Goal: Book appointment/travel/reservation

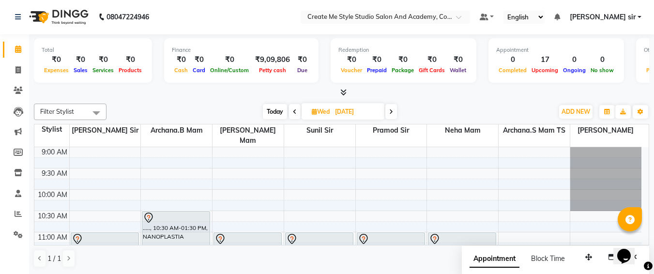
scroll to position [61, 0]
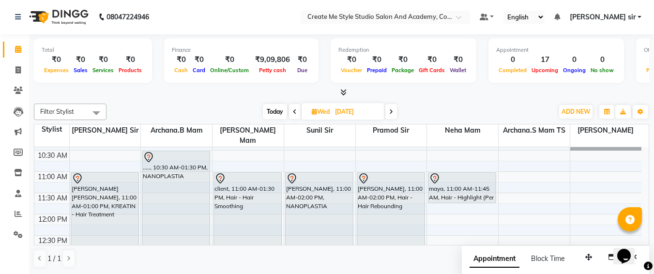
click at [373, 110] on input "[DATE]" at bounding box center [356, 112] width 48 height 15
select select "10"
select select "2025"
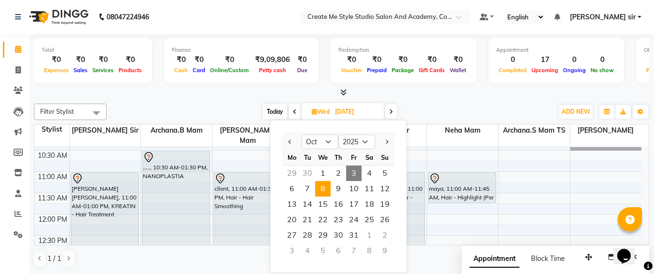
click at [384, 236] on div "2" at bounding box center [384, 235] width 15 height 15
type input "[DATE]"
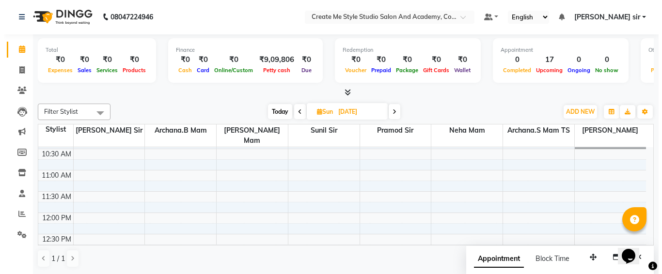
scroll to position [62, 0]
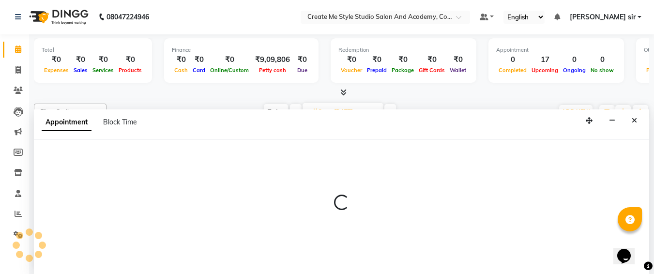
select select "79112"
select select "tentative"
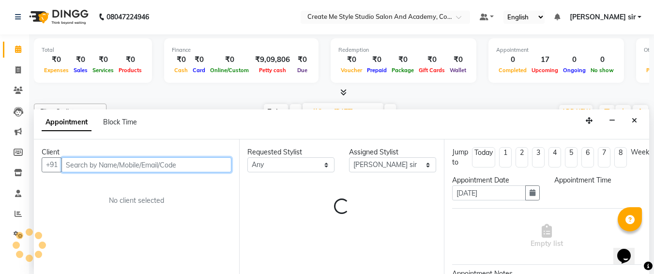
select select "660"
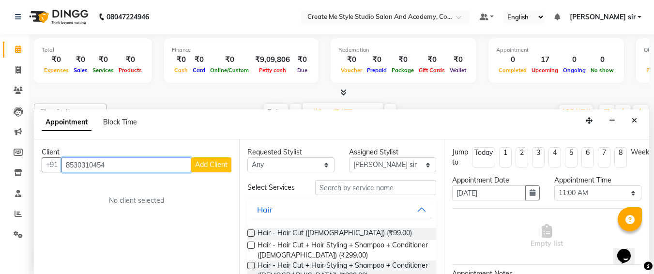
type input "8530310454"
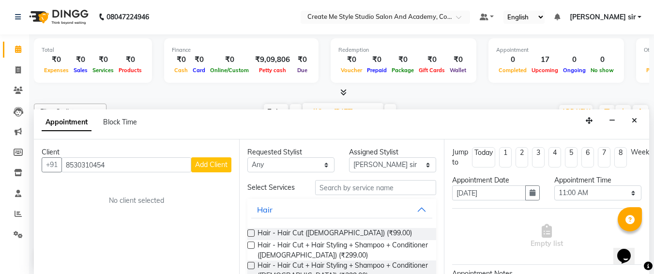
click at [213, 160] on span "Add Client" at bounding box center [211, 164] width 32 height 9
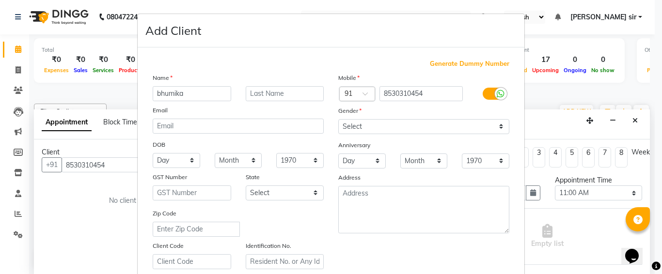
type input "bhumika"
drag, startPoint x: 367, startPoint y: 128, endPoint x: 363, endPoint y: 170, distance: 41.8
click at [363, 170] on div "Mobile Country Code × 91 8530310454 Gender Select [DEMOGRAPHIC_DATA] [DEMOGRAPH…" at bounding box center [424, 171] width 186 height 197
select select "[DEMOGRAPHIC_DATA]"
click at [338, 119] on select "Select [DEMOGRAPHIC_DATA] [DEMOGRAPHIC_DATA] Other Prefer Not To Say" at bounding box center [423, 126] width 171 height 15
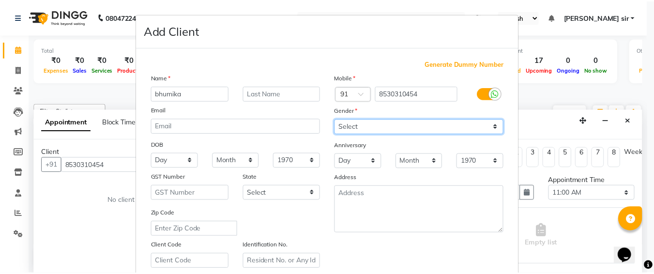
scroll to position [173, 0]
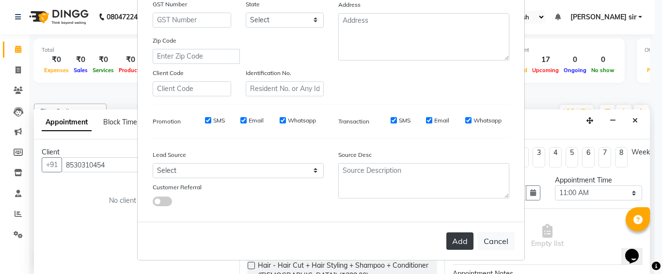
click at [454, 244] on button "Add" at bounding box center [459, 240] width 27 height 17
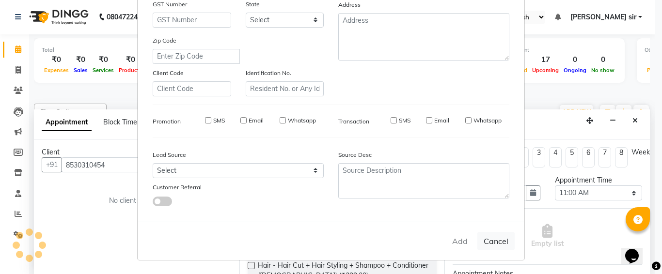
select select
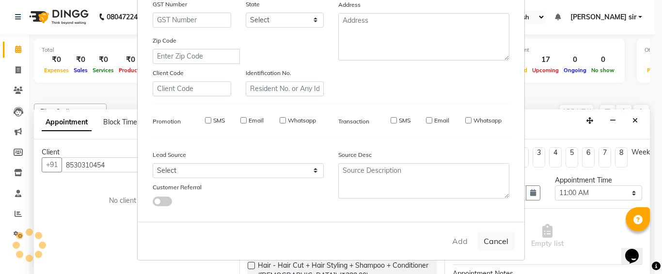
select select
checkbox input "false"
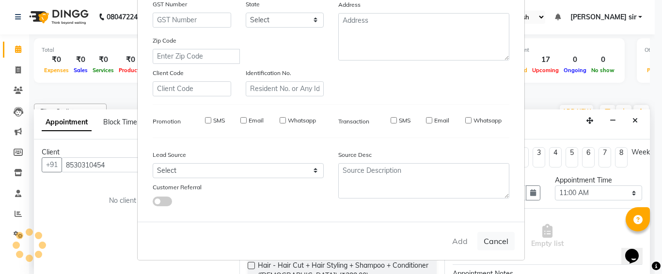
checkbox input "false"
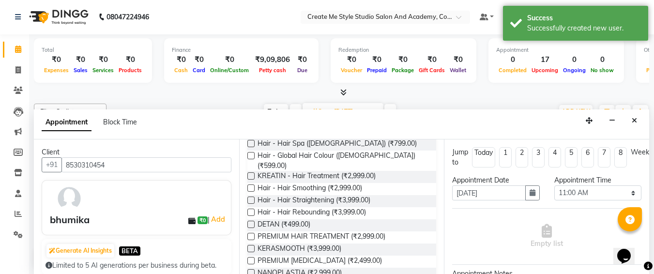
scroll to position [187, 0]
click at [249, 269] on label at bounding box center [251, 272] width 7 height 7
click at [249, 270] on input "checkbox" at bounding box center [251, 273] width 6 height 6
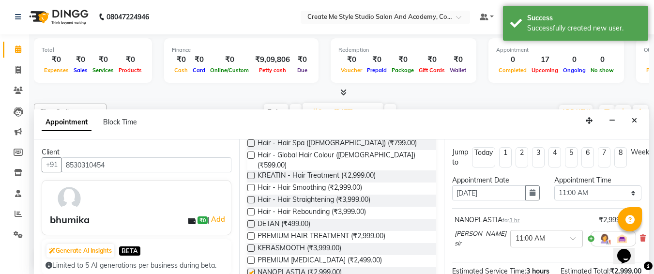
checkbox input "false"
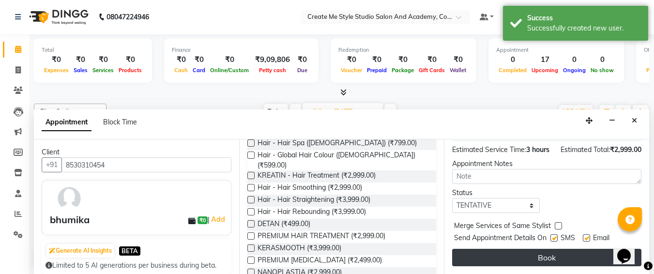
click at [523, 249] on button "Book" at bounding box center [546, 257] width 189 height 17
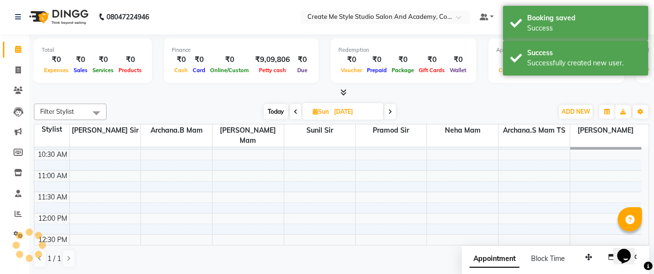
scroll to position [0, 0]
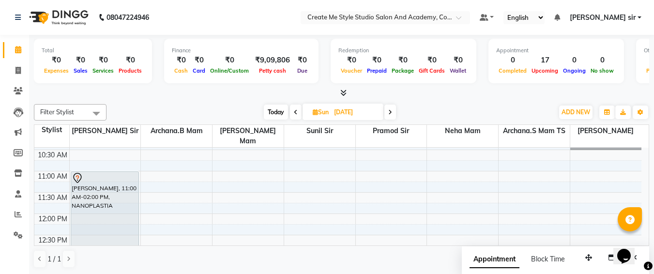
click at [371, 108] on input "[DATE]" at bounding box center [355, 112] width 48 height 15
select select "11"
select select "2025"
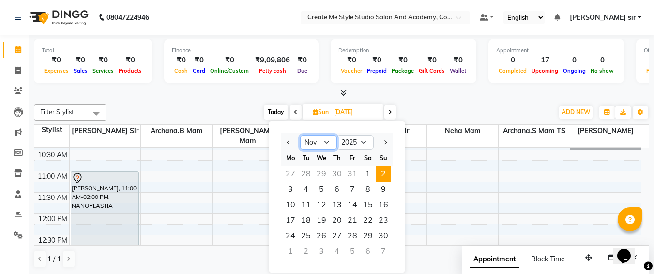
click at [320, 141] on select "Jan Feb Mar Apr May Jun [DATE] Aug Sep Oct Nov Dec" at bounding box center [318, 142] width 37 height 15
select select "10"
click at [300, 135] on select "Jan Feb Mar Apr May Jun [DATE] Aug Sep Oct Nov Dec" at bounding box center [318, 142] width 37 height 15
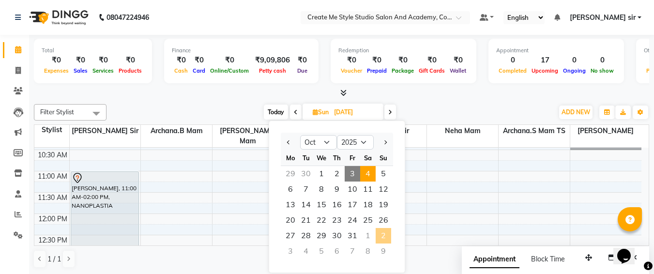
click at [369, 172] on span "4" at bounding box center [367, 173] width 15 height 15
type input "04-10-2025"
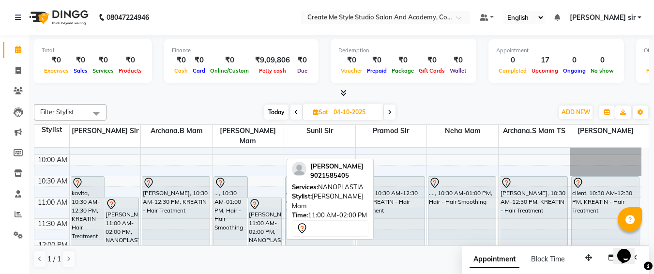
scroll to position [35, 0]
click at [260, 219] on div "[PERSON_NAME], 11:00 AM-02:00 PM, NANOPLASTIA" at bounding box center [264, 262] width 33 height 126
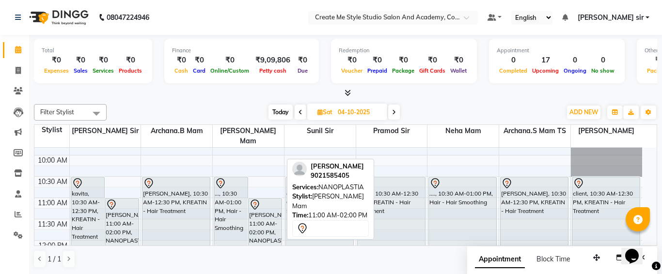
select select "7"
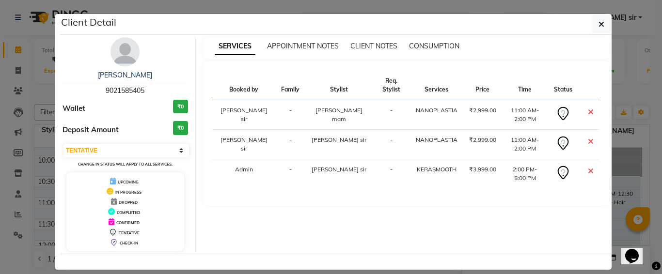
click at [588, 138] on icon at bounding box center [591, 142] width 6 height 8
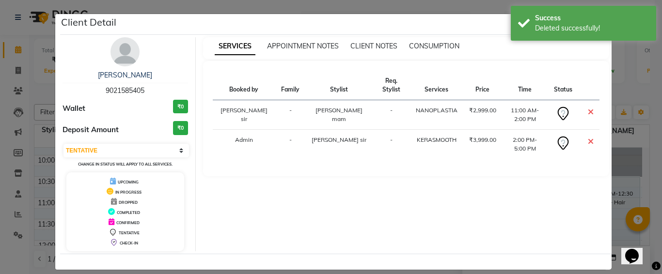
click at [588, 138] on icon at bounding box center [591, 142] width 6 height 8
click at [622, 76] on ngb-modal-window "Client Detail [PERSON_NAME] 9021585405 Wallet ₹0 Deposit Amount ₹0 Select CONFI…" at bounding box center [331, 137] width 662 height 274
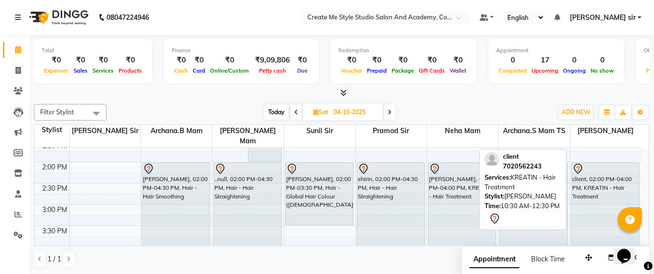
scroll to position [200, 0]
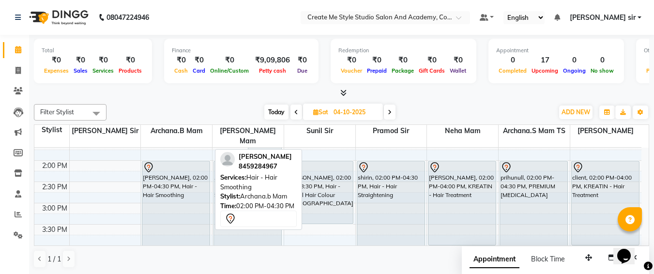
click at [171, 195] on div "[PERSON_NAME], 02:00 PM-04:30 PM, Hair - Hair Smoothing" at bounding box center [175, 213] width 67 height 105
select select "7"
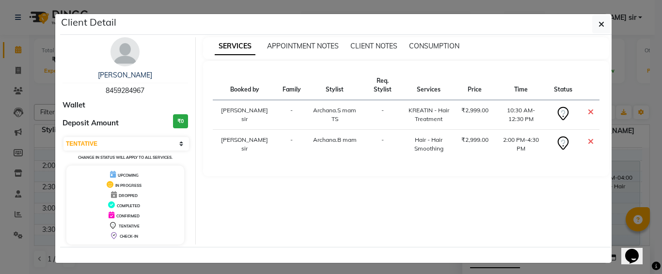
click at [588, 138] on icon at bounding box center [591, 142] width 6 height 8
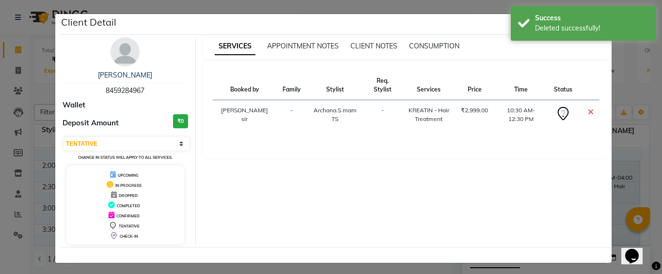
click at [627, 79] on ngb-modal-window "Client Detail [PERSON_NAME] 8459284967 Wallet Deposit Amount ₹0 Select CONFIRME…" at bounding box center [331, 137] width 662 height 274
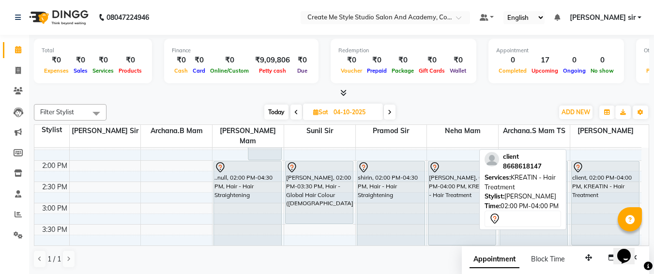
click at [618, 185] on div "client, 02:00 PM-04:00 PM, KREATIN - Hair Treatment" at bounding box center [606, 203] width 68 height 84
select select "7"
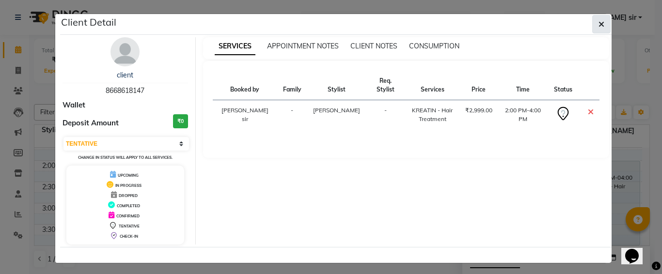
click at [598, 24] on icon "button" at bounding box center [601, 24] width 6 height 8
